Goal: Information Seeking & Learning: Find specific page/section

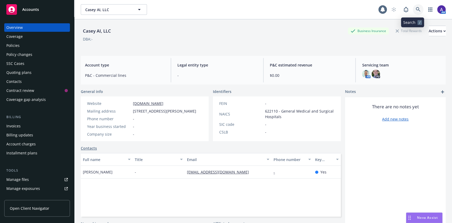
click at [416, 10] on icon at bounding box center [418, 9] width 5 height 5
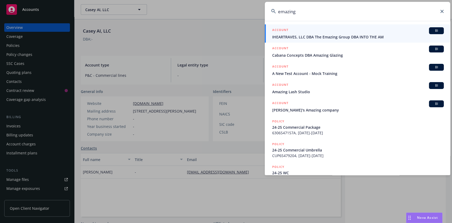
type input "emazing"
click at [307, 30] on div "ACCOUNT BI" at bounding box center [359, 30] width 172 height 7
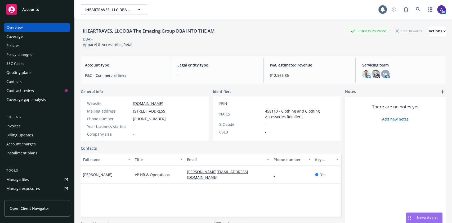
click at [24, 43] on div "Policies" at bounding box center [36, 45] width 61 height 8
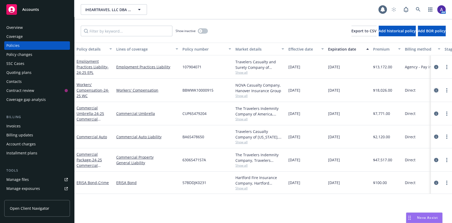
click at [437, 93] on link "circleInformation" at bounding box center [436, 90] width 6 height 6
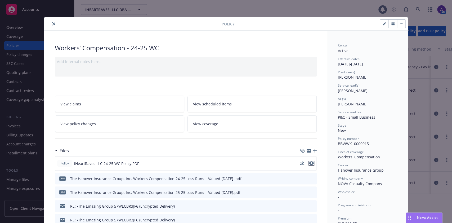
click at [309, 162] on icon "preview file" at bounding box center [311, 163] width 5 height 4
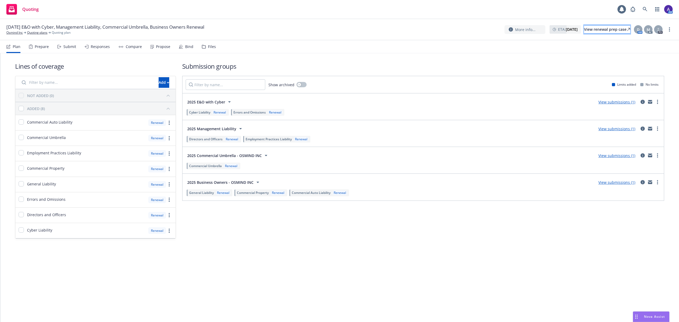
click at [592, 29] on div "View renewal prep case" at bounding box center [607, 29] width 46 height 8
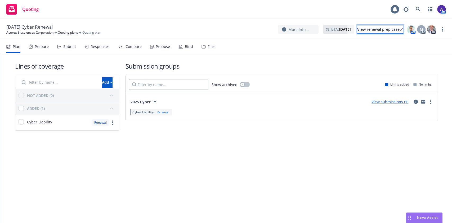
click at [380, 31] on div "View renewal prep case" at bounding box center [381, 29] width 46 height 8
click at [16, 156] on div "Lines of coverage Add NOT ADDED (0) ADDED (1) Cyber Liability Renewal Submissio…" at bounding box center [226, 138] width 452 height 170
click at [419, 10] on icon at bounding box center [418, 9] width 5 height 5
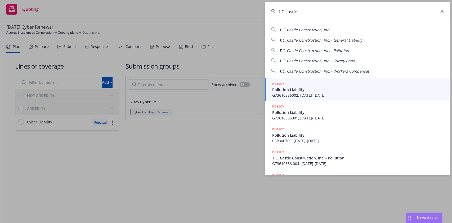
click at [313, 28] on span ".C. Castle Construction, Inc." at bounding box center [306, 29] width 49 height 5
type input "T.C. Castle Construction, Inc."
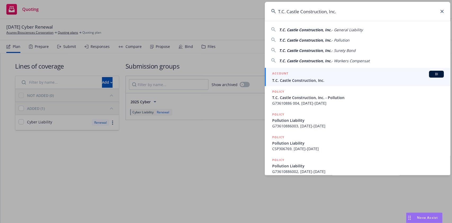
click at [312, 74] on div "ACCOUNT BI" at bounding box center [359, 74] width 172 height 7
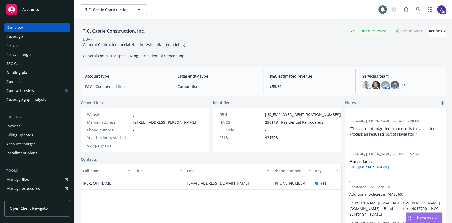
click at [25, 73] on div "Quoting plans" at bounding box center [18, 72] width 25 height 8
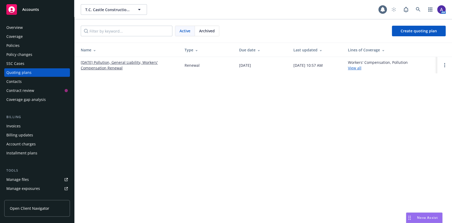
click at [11, 47] on div "Policies" at bounding box center [12, 45] width 13 height 8
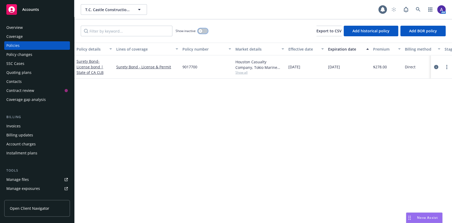
click at [202, 32] on button "button" at bounding box center [203, 30] width 10 height 5
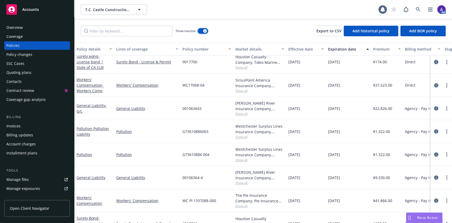
scroll to position [489, 0]
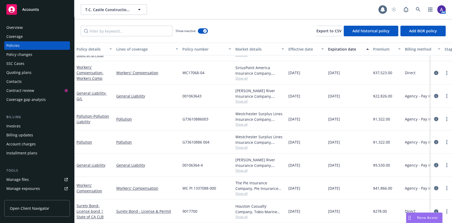
click at [433, 162] on link "circleInformation" at bounding box center [436, 165] width 6 height 6
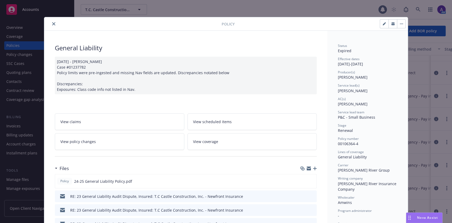
click at [52, 24] on icon "close" at bounding box center [53, 23] width 3 height 3
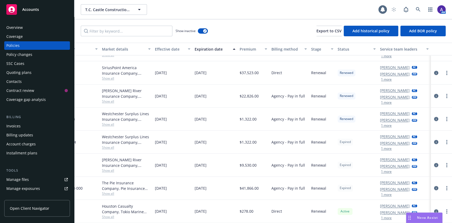
scroll to position [489, 0]
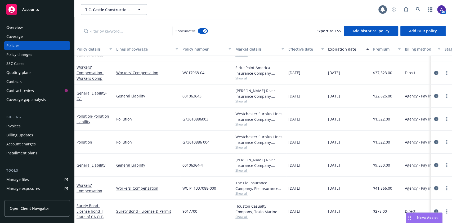
click at [240, 145] on span "Show all" at bounding box center [260, 147] width 49 height 5
click at [336, 147] on div "08/17/2025" at bounding box center [348, 142] width 45 height 23
click at [244, 168] on span "Show all" at bounding box center [260, 170] width 49 height 5
click at [338, 143] on div "08/17/2025" at bounding box center [348, 142] width 45 height 23
click at [29, 74] on div "Quoting plans" at bounding box center [18, 72] width 25 height 8
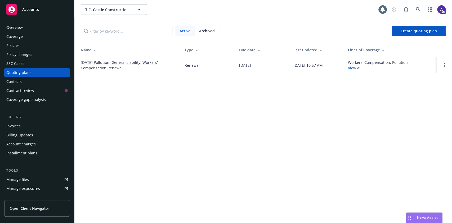
click at [108, 64] on link "08/17/25 Pollution, General Liability, Workers' Compensation Renewal" at bounding box center [128, 65] width 95 height 11
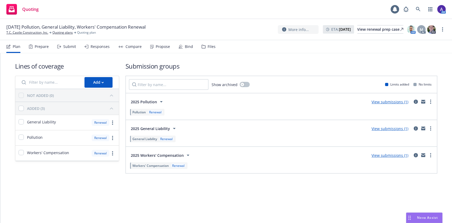
click at [2, 146] on div "Lines of coverage Add NOT ADDED (0) ADDED (3) General Liability Renewal Polluti…" at bounding box center [226, 125] width 452 height 144
click at [17, 28] on span "[DATE] Pollution, General Liability, Workers' Compensation Renewal" at bounding box center [75, 27] width 139 height 6
click at [17, 32] on link "T.C. Castle Construction, Inc." at bounding box center [27, 32] width 42 height 5
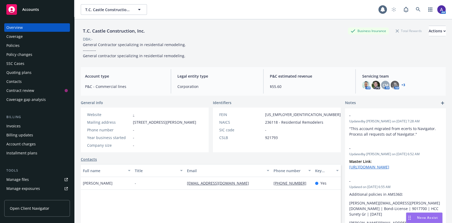
click at [33, 46] on div "Policies" at bounding box center [36, 45] width 61 height 8
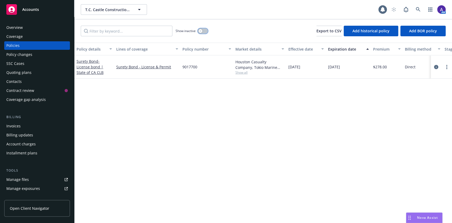
click at [204, 30] on button "button" at bounding box center [203, 30] width 10 height 5
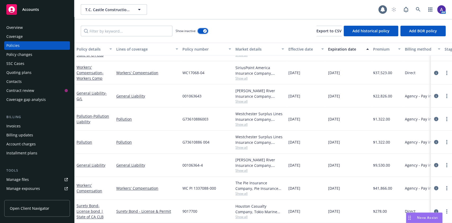
scroll to position [489, 139]
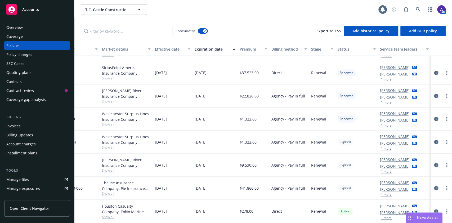
click at [385, 169] on div "[PERSON_NAME] AC [PERSON_NAME] AM 1 more" at bounding box center [404, 165] width 53 height 23
click at [383, 170] on button "1 more" at bounding box center [386, 171] width 11 height 3
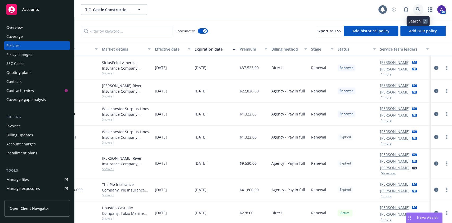
click at [414, 10] on link at bounding box center [418, 9] width 11 height 11
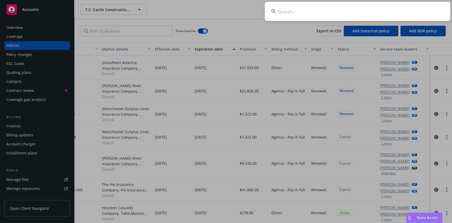
click at [388, 11] on input at bounding box center [358, 11] width 186 height 19
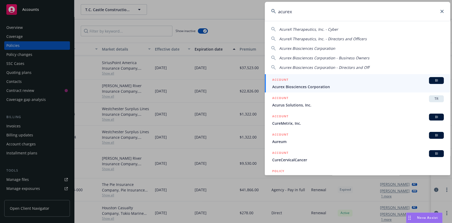
type input "acurex"
click at [359, 80] on div "ACCOUNT BI" at bounding box center [359, 80] width 172 height 7
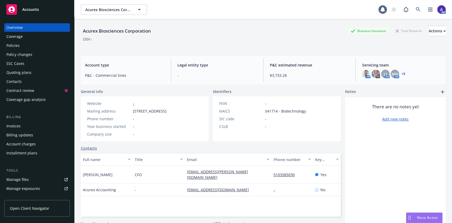
click at [12, 47] on div "Policies" at bounding box center [12, 45] width 13 height 8
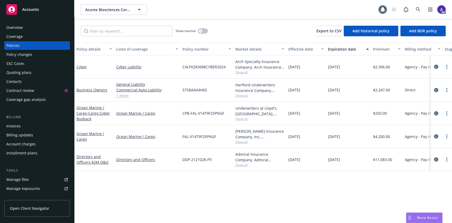
click at [19, 71] on div "Quoting plans" at bounding box center [18, 72] width 25 height 8
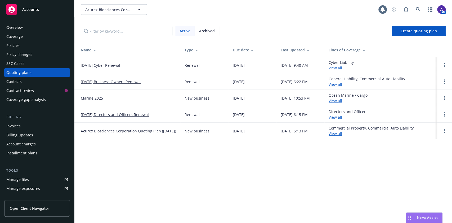
click at [105, 65] on link "[DATE] Cyber Renewal" at bounding box center [100, 66] width 39 height 6
